Goal: Navigation & Orientation: Find specific page/section

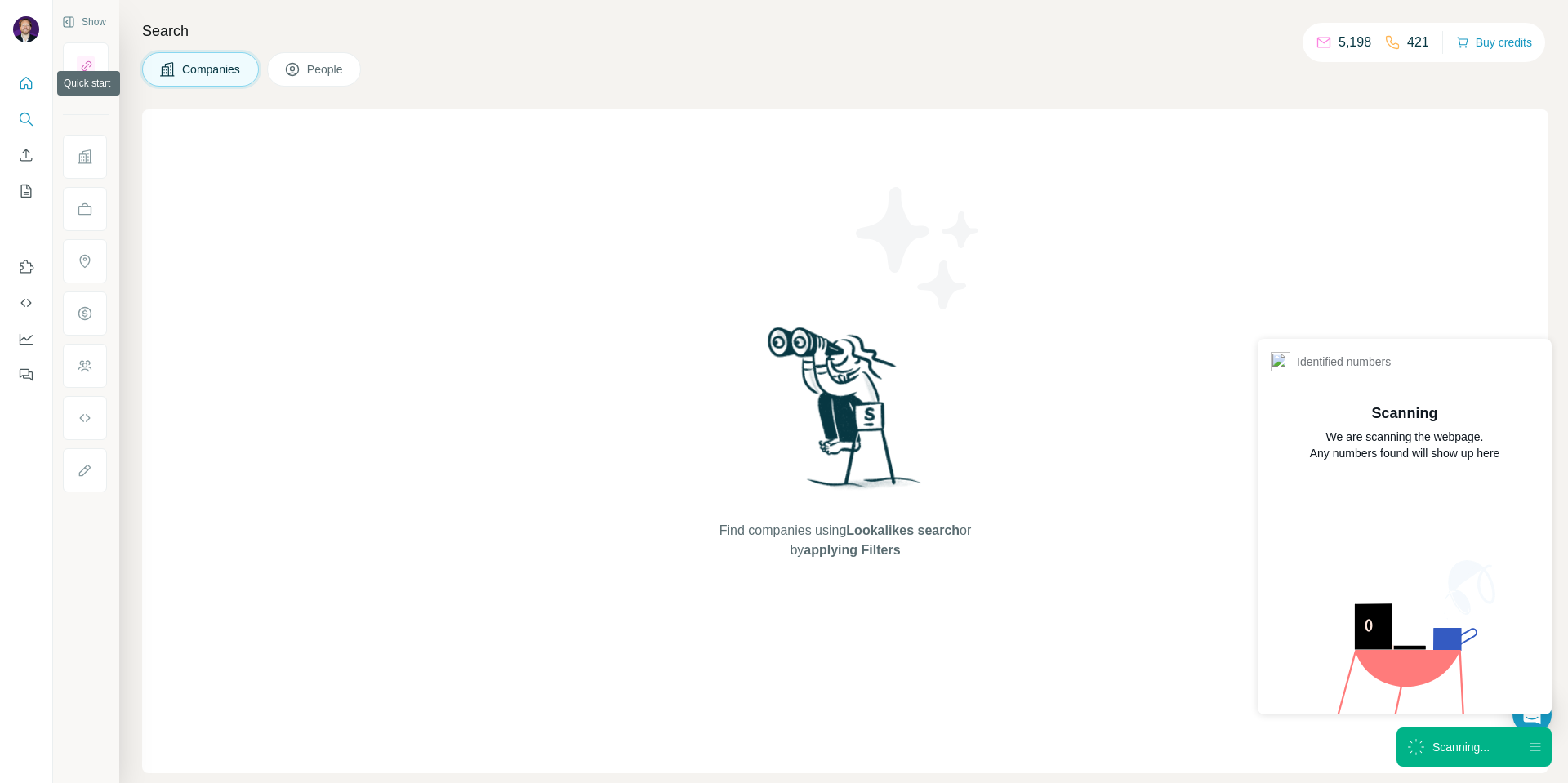
click at [31, 81] on icon "Quick start" at bounding box center [26, 83] width 12 height 12
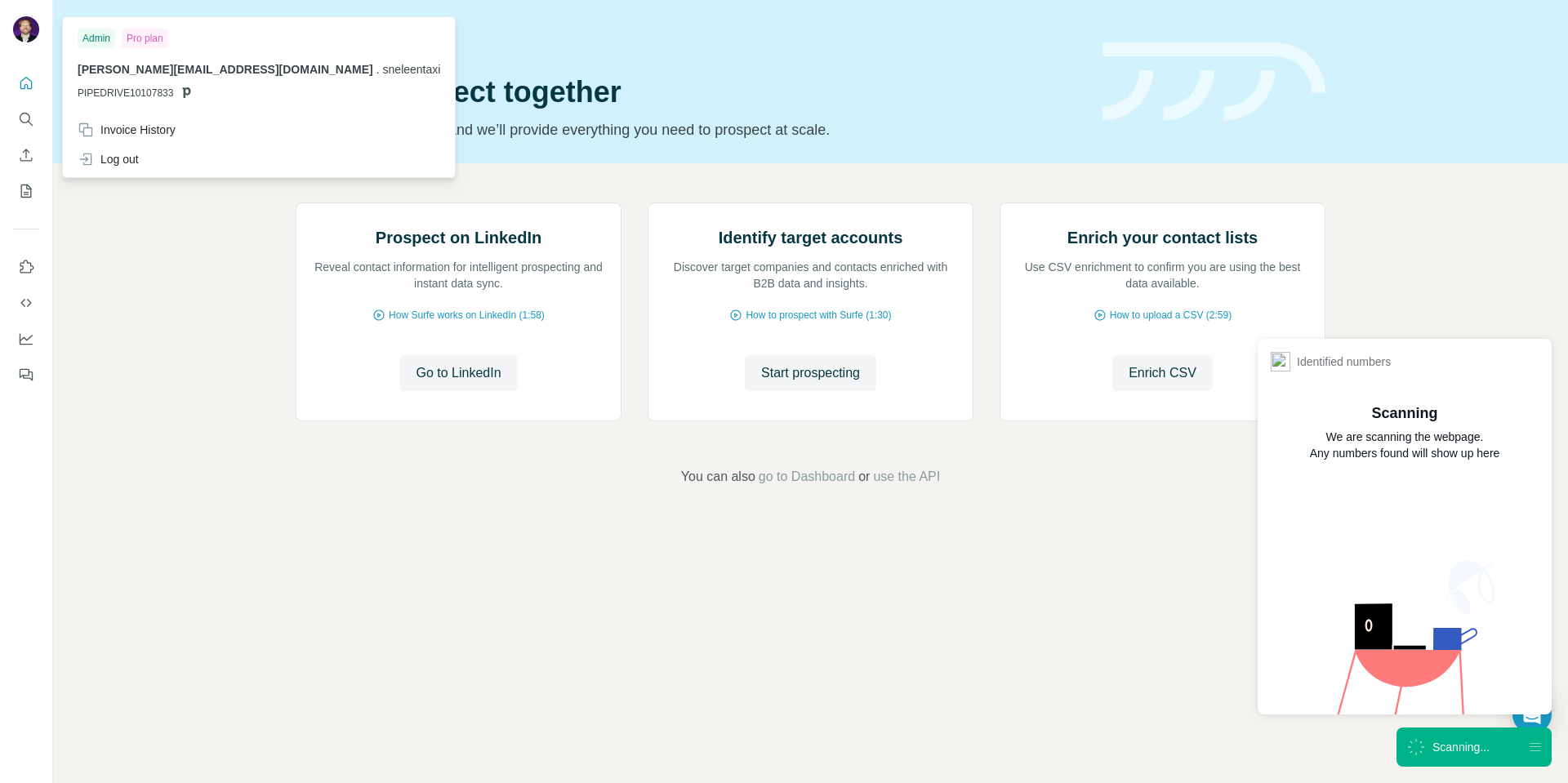
click at [16, 33] on img at bounding box center [26, 30] width 26 height 26
click at [133, 140] on div "Invoice History" at bounding box center [258, 130] width 382 height 30
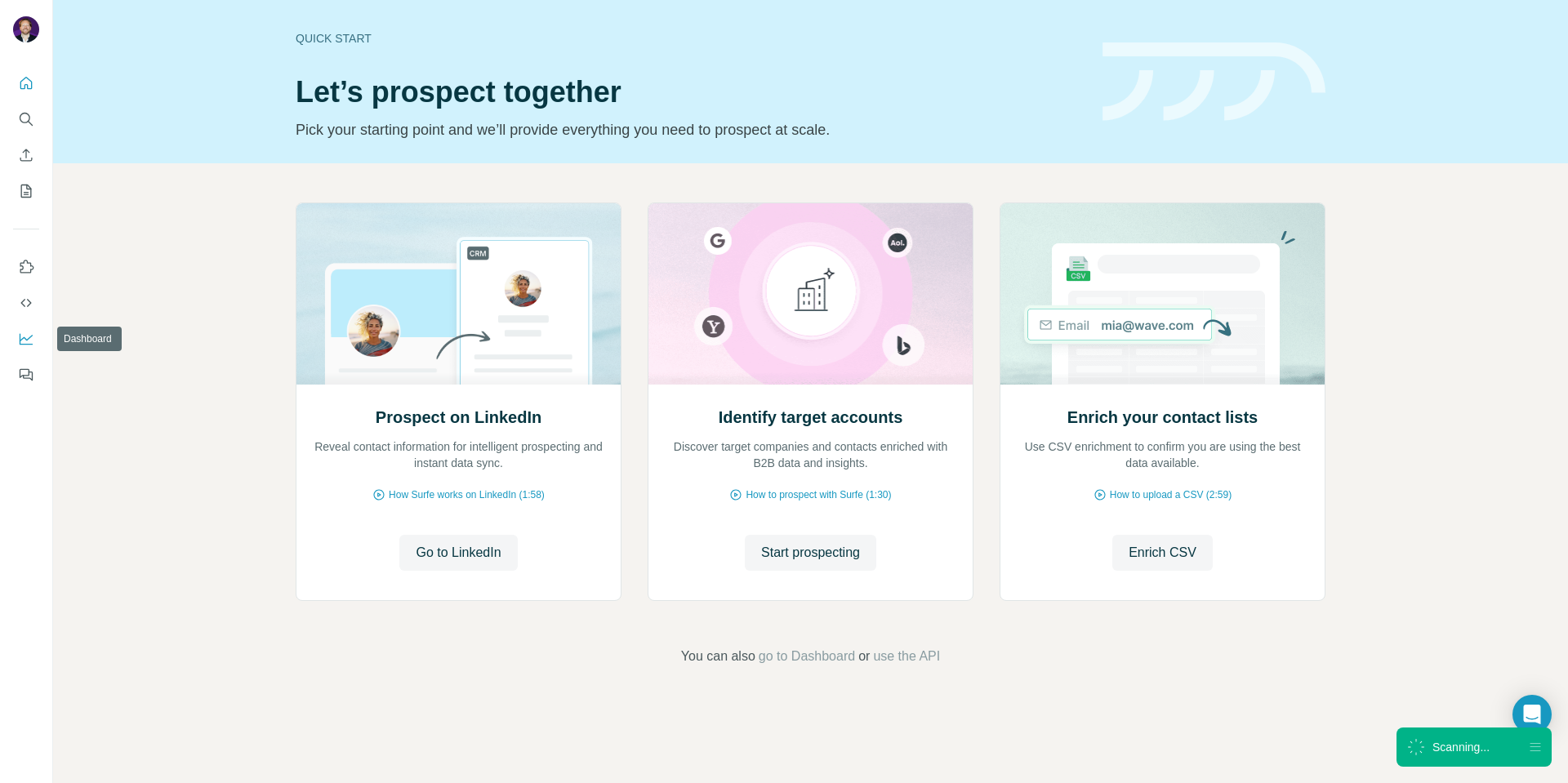
click at [29, 341] on icon "Dashboard" at bounding box center [26, 339] width 17 height 17
